Goal: Task Accomplishment & Management: Use online tool/utility

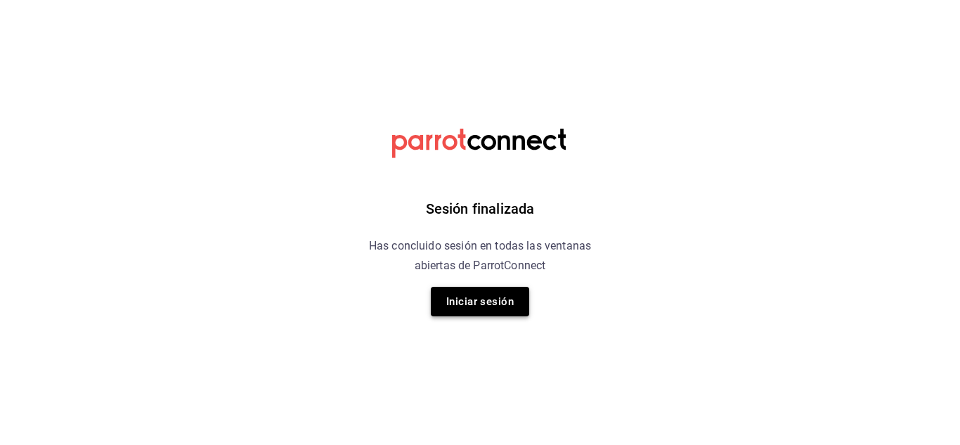
click at [512, 291] on button "Iniciar sesión" at bounding box center [480, 302] width 98 height 30
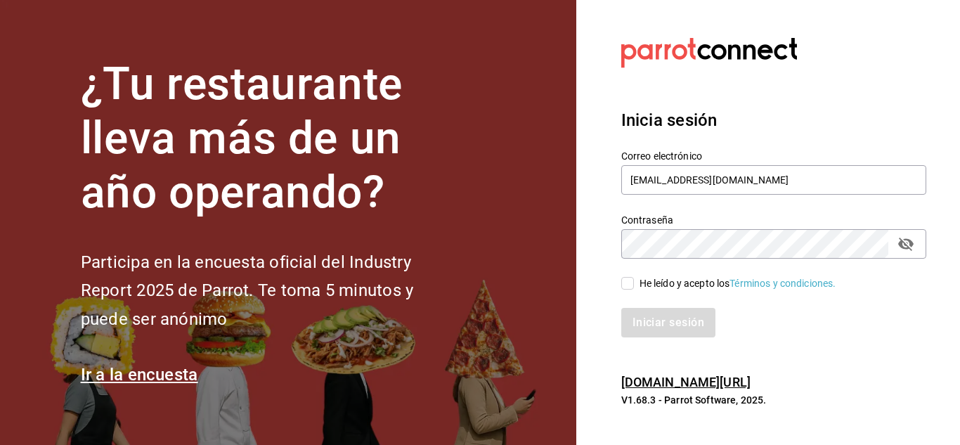
click at [634, 279] on span "He leído y acepto los Términos y condiciones." at bounding box center [735, 283] width 202 height 15
click at [634, 279] on input "He leído y acepto los Términos y condiciones." at bounding box center [627, 283] width 13 height 13
checkbox input "true"
click at [646, 327] on button "Iniciar sesión" at bounding box center [669, 323] width 96 height 30
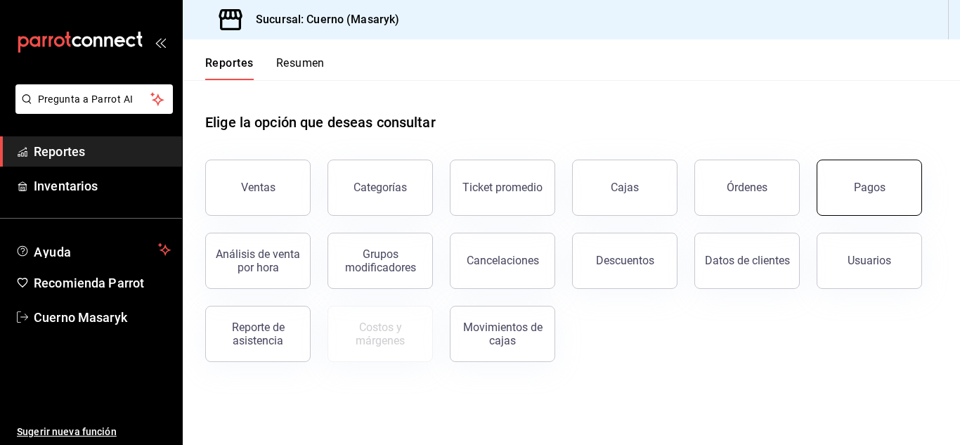
click at [841, 184] on button "Pagos" at bounding box center [868, 187] width 105 height 56
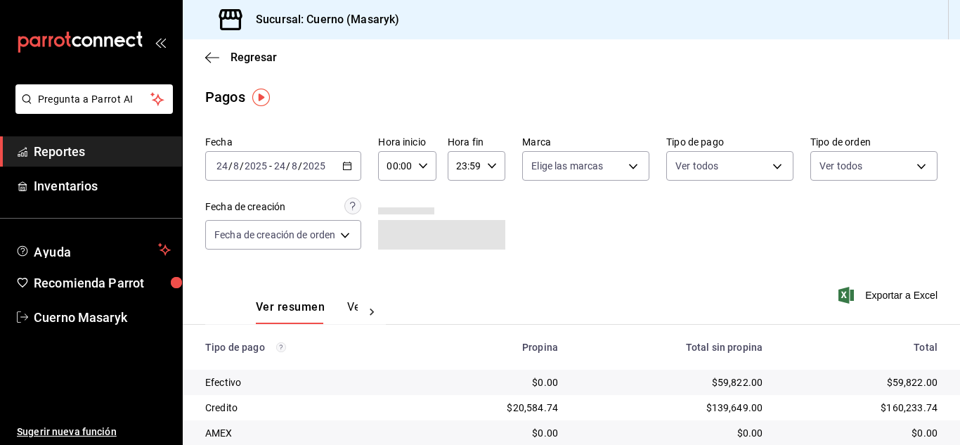
click at [432, 164] on div "00:00 Hora inicio" at bounding box center [407, 166] width 58 height 30
click at [397, 199] on span "04" at bounding box center [394, 195] width 6 height 11
type input "04:00"
click at [625, 260] on div at bounding box center [480, 222] width 960 height 445
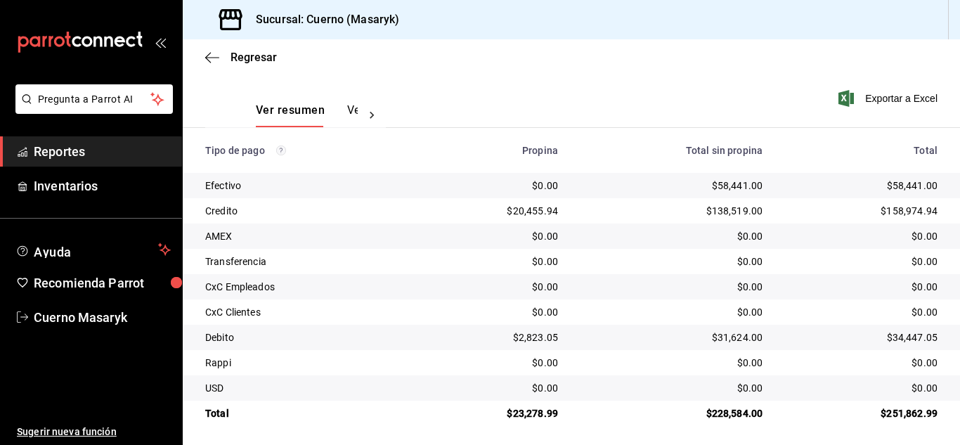
scroll to position [201, 0]
